Goal: Information Seeking & Learning: Find contact information

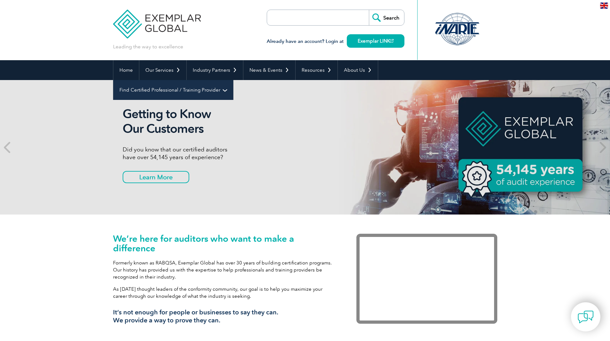
click at [233, 80] on link "Find Certified Professional / Training Provider" at bounding box center [173, 90] width 120 height 20
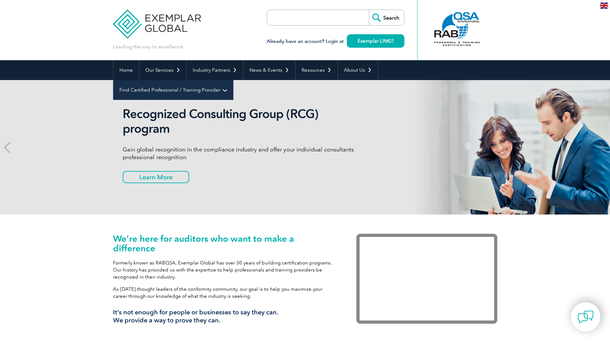
click at [233, 80] on link "Find Certified Professional / Training Provider" at bounding box center [173, 90] width 120 height 20
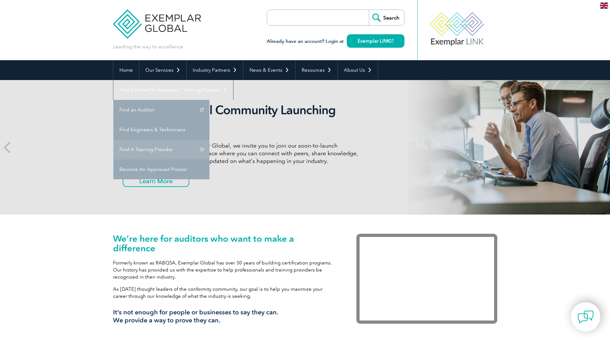
click at [209, 140] on link "Find A Training Provider" at bounding box center [161, 150] width 96 height 20
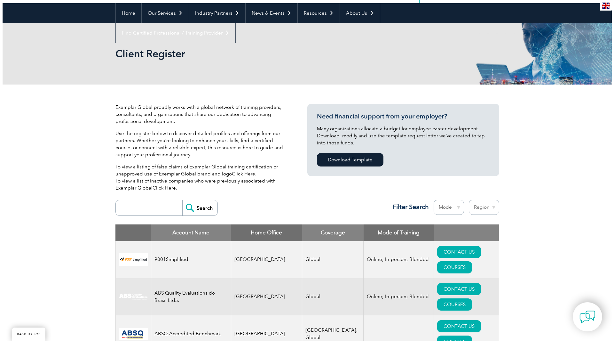
scroll to position [64, 0]
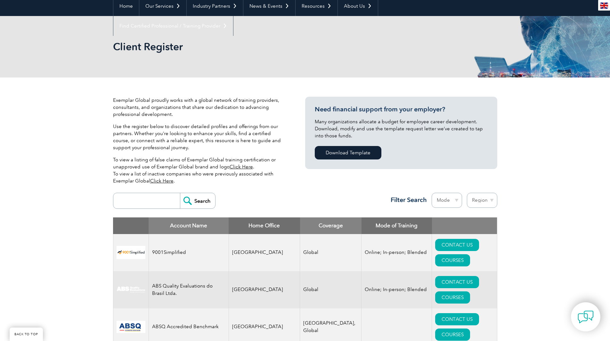
click at [446, 199] on select "Mode Online In-person Blended" at bounding box center [446, 200] width 30 height 15
click at [479, 200] on select "Region [GEOGRAPHIC_DATA] [GEOGRAPHIC_DATA] [GEOGRAPHIC_DATA] [GEOGRAPHIC_DATA] …" at bounding box center [482, 200] width 30 height 15
click at [153, 199] on input "search" at bounding box center [147, 200] width 63 height 15
click at [447, 199] on select "Mode Online In-person Blended" at bounding box center [446, 200] width 30 height 15
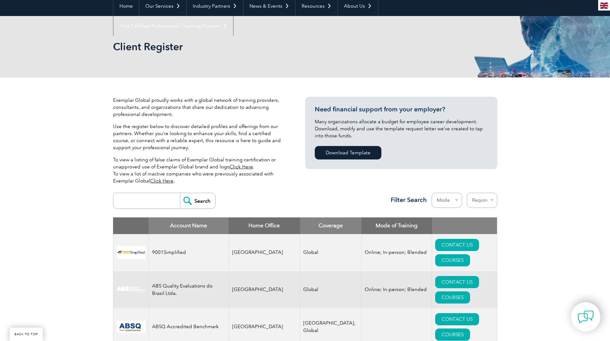
click at [453, 206] on select "Mode Online In-person Blended" at bounding box center [446, 200] width 30 height 15
click at [455, 203] on select "Mode Online In-person Blended" at bounding box center [446, 200] width 30 height 15
drag, startPoint x: 448, startPoint y: 196, endPoint x: 450, endPoint y: 200, distance: 4.2
click at [448, 196] on select "Mode Online In-person Blended" at bounding box center [446, 200] width 30 height 15
click at [451, 196] on select "Mode Online In-person Blended" at bounding box center [446, 200] width 30 height 15
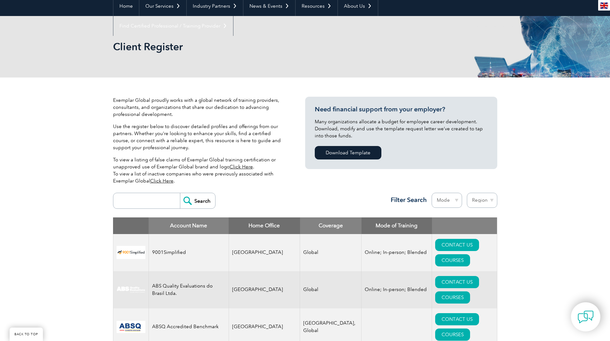
click at [475, 193] on select "Region Australia Bahrain Bangladesh Brazil Canada Colombia Dominican Republic E…" at bounding box center [482, 200] width 30 height 15
click at [468, 254] on link "COURSES" at bounding box center [452, 260] width 35 height 12
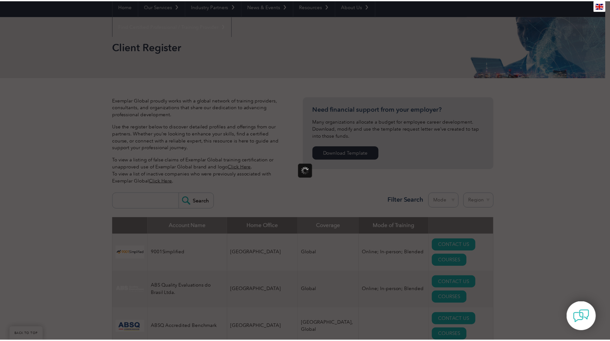
scroll to position [0, 0]
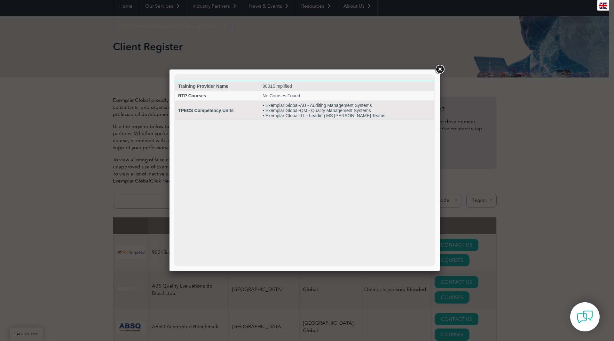
click at [439, 68] on link at bounding box center [440, 70] width 12 height 12
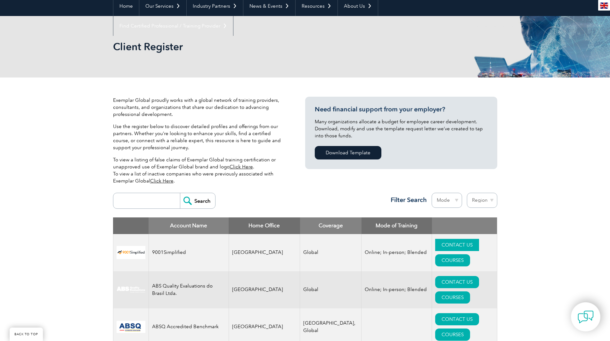
click at [435, 244] on link "CONTACT US" at bounding box center [457, 245] width 44 height 12
